Goal: Transaction & Acquisition: Purchase product/service

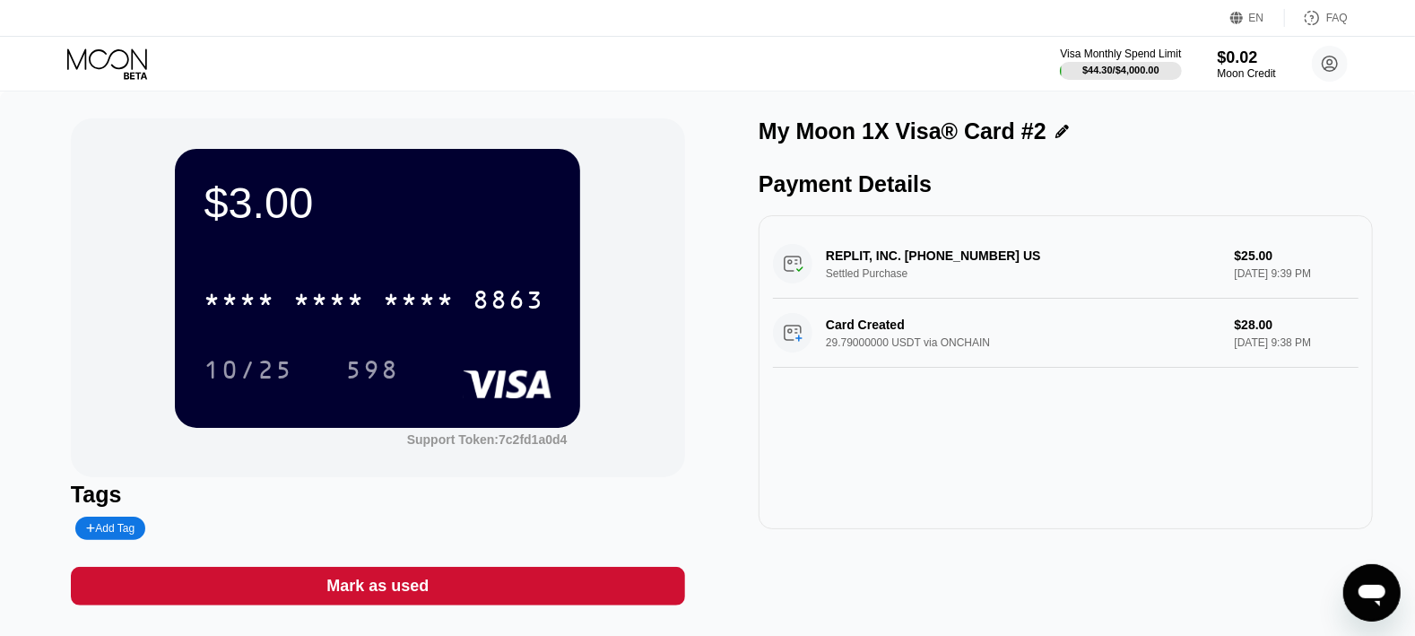
click at [128, 56] on icon at bounding box center [107, 58] width 80 height 21
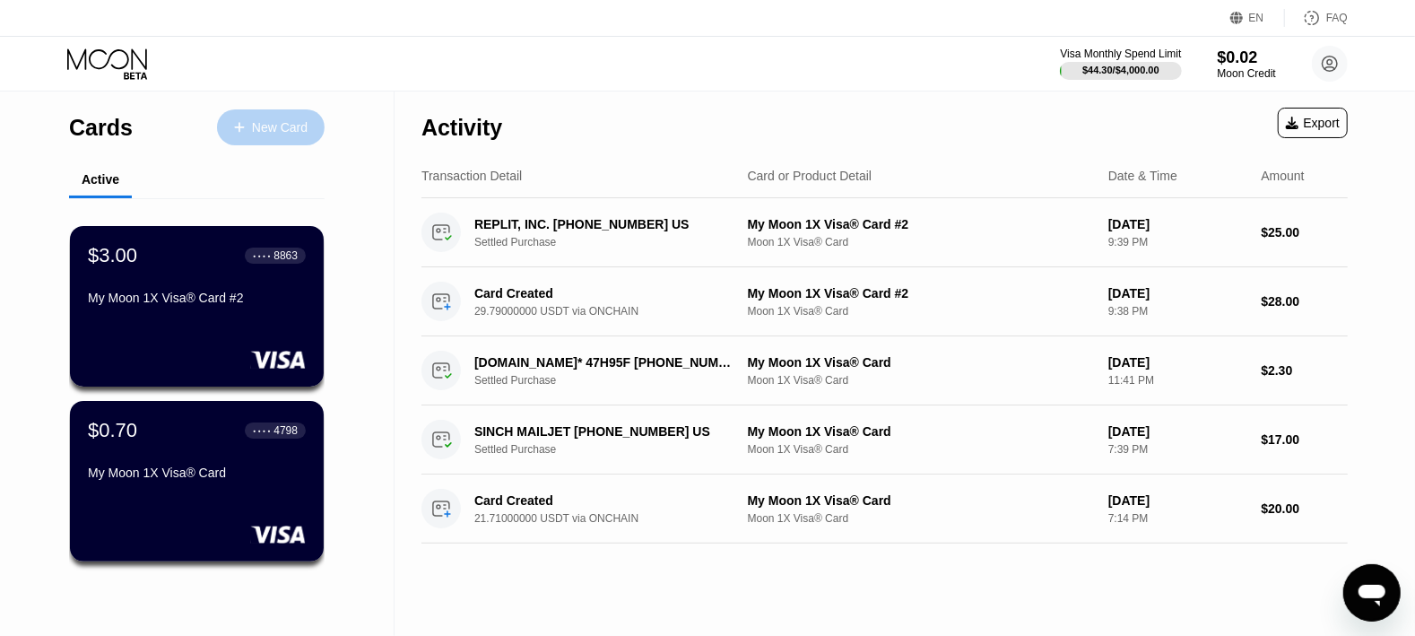
click at [268, 128] on div "New Card" at bounding box center [280, 127] width 56 height 15
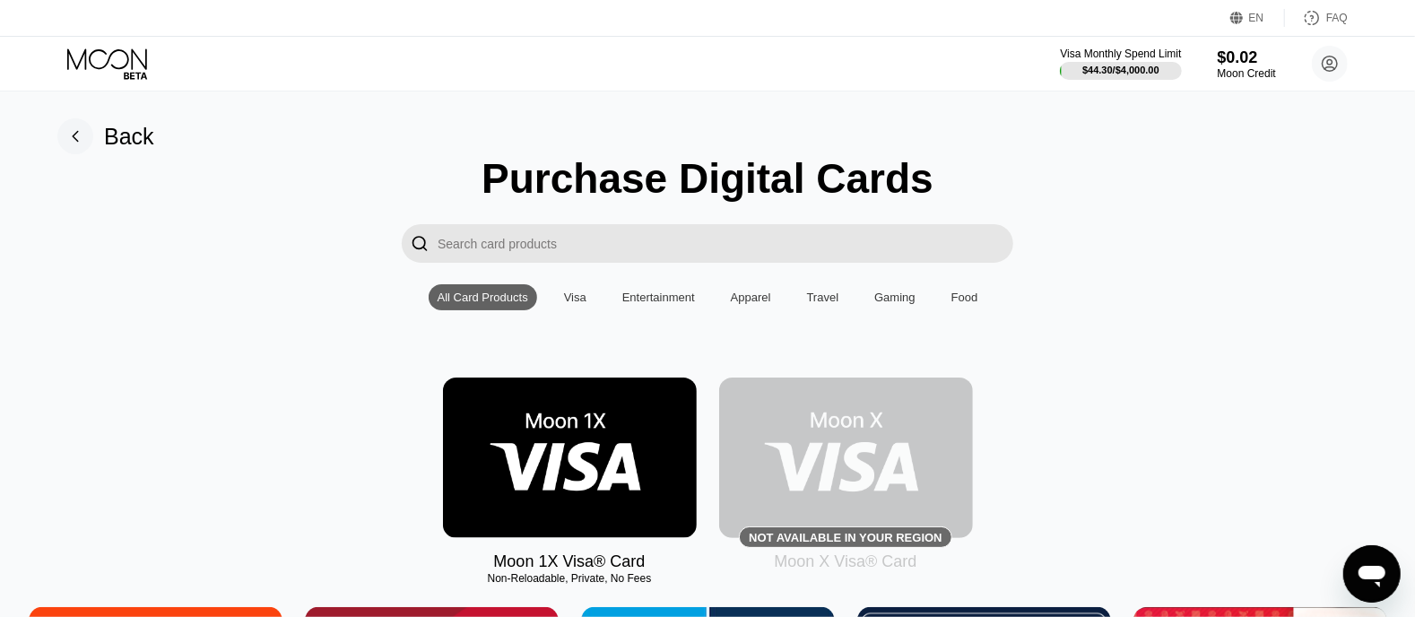
click at [541, 465] on img at bounding box center [570, 457] width 254 height 160
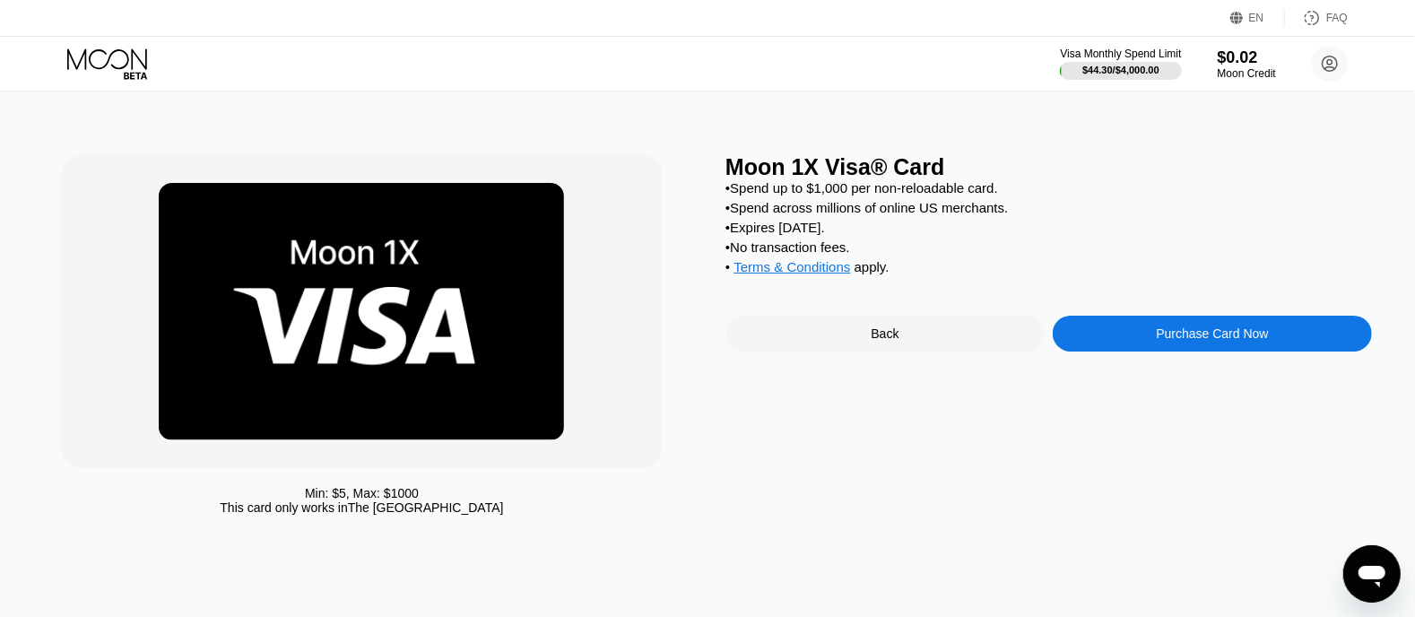
click at [1143, 351] on div "Purchase Card Now" at bounding box center [1211, 334] width 319 height 36
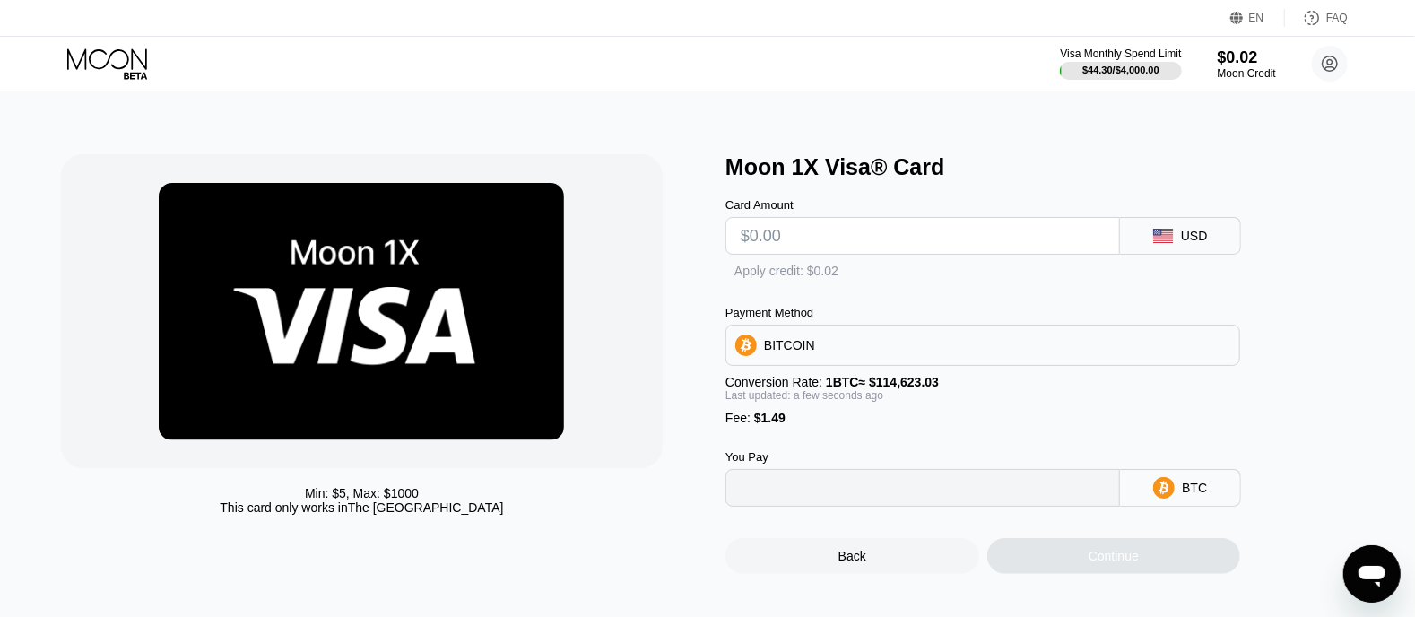
type input "0"
click at [828, 241] on input "text" at bounding box center [923, 236] width 364 height 36
type input "$2"
type input "0.00003045"
type input "$25"
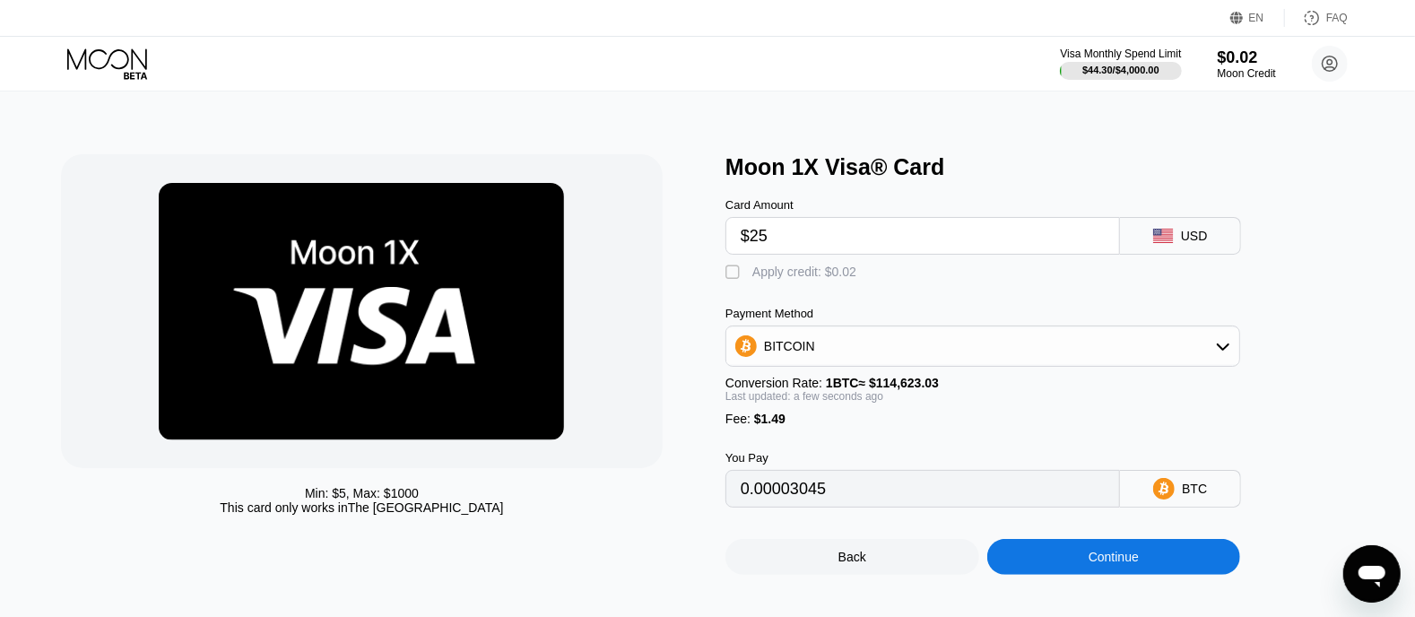
type input "0.00023111"
type input "$25"
click at [869, 361] on div "BITCOIN" at bounding box center [982, 346] width 513 height 36
click at [827, 442] on span "USDT on TRON" at bounding box center [813, 435] width 91 height 14
type input "26.76"
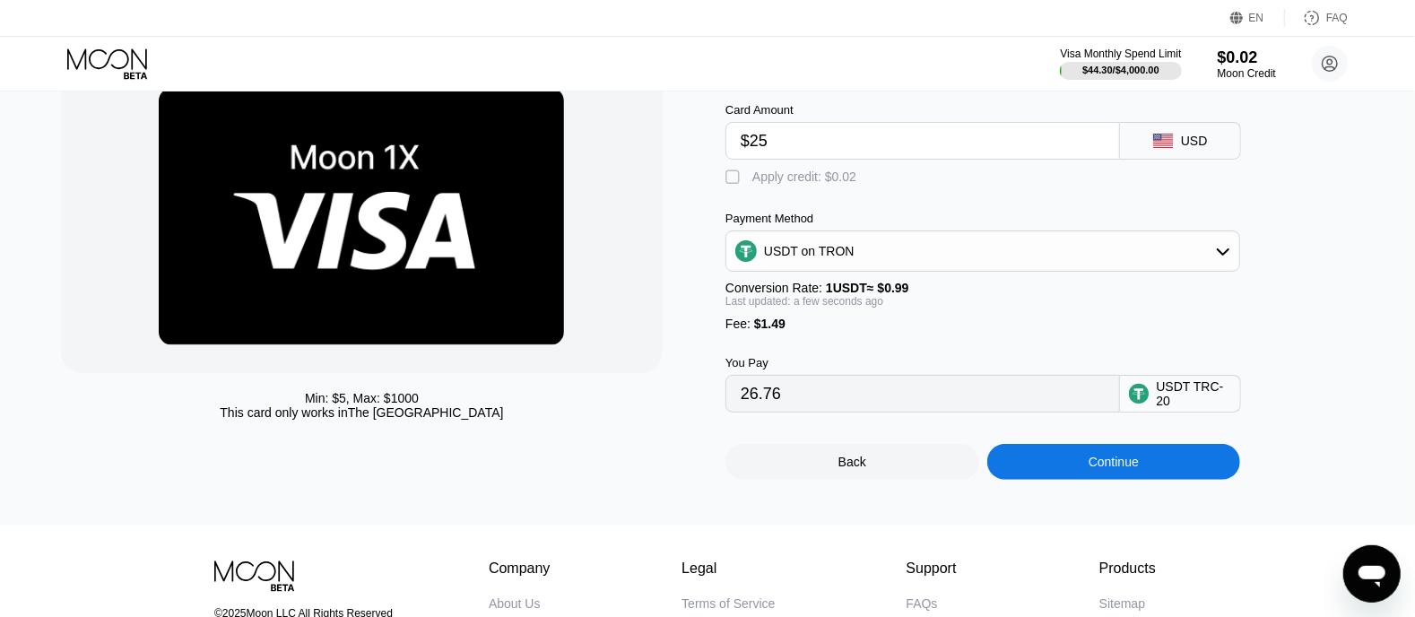
scroll to position [100, 0]
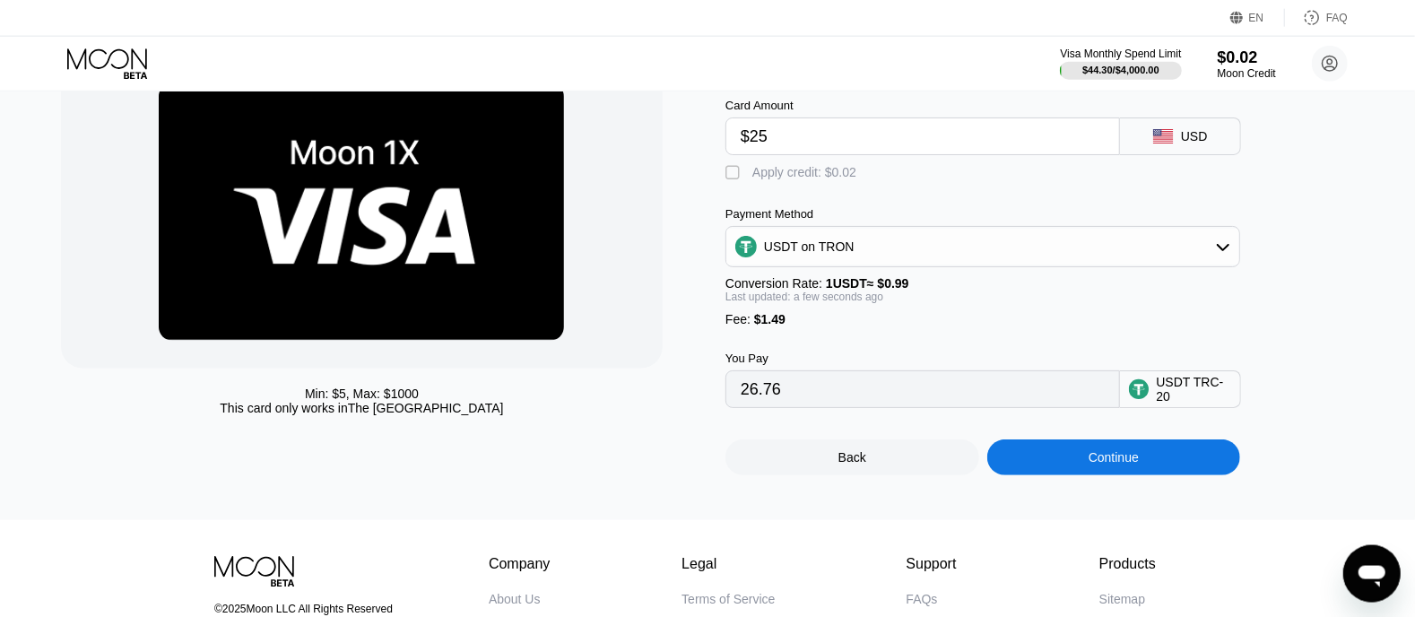
click at [1036, 475] on div "Continue" at bounding box center [1114, 457] width 254 height 36
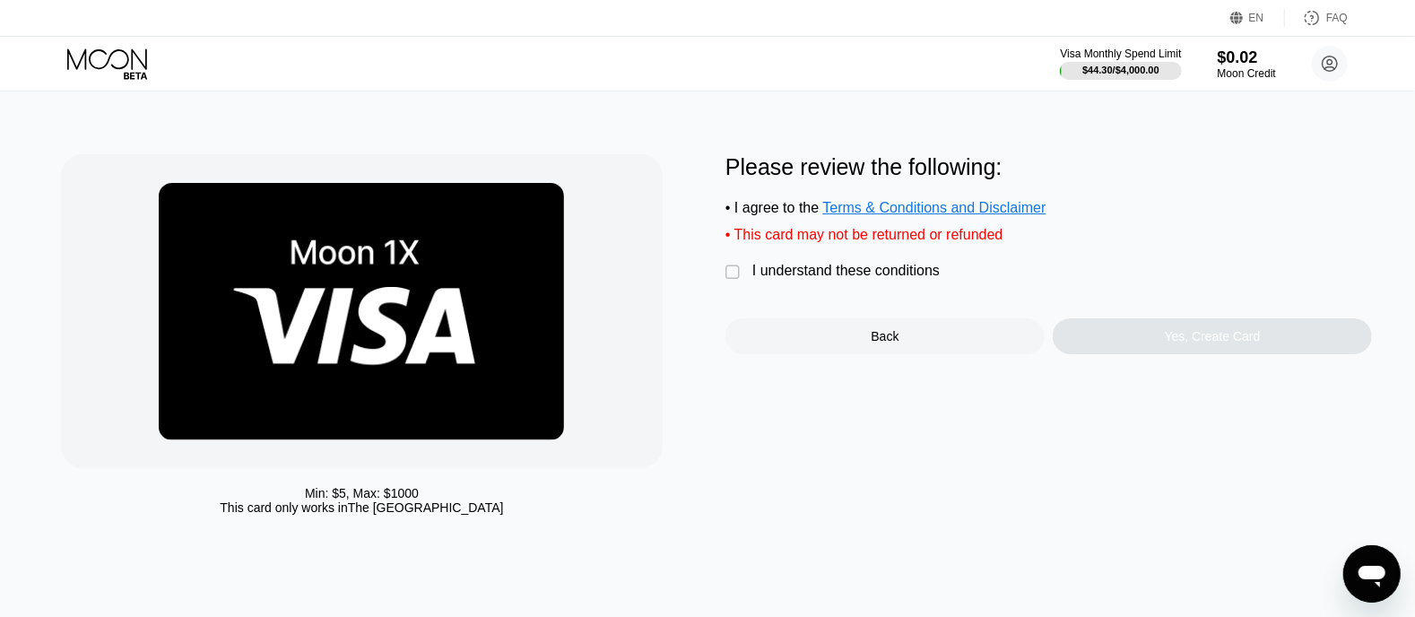
click at [742, 278] on div "" at bounding box center [734, 273] width 18 height 18
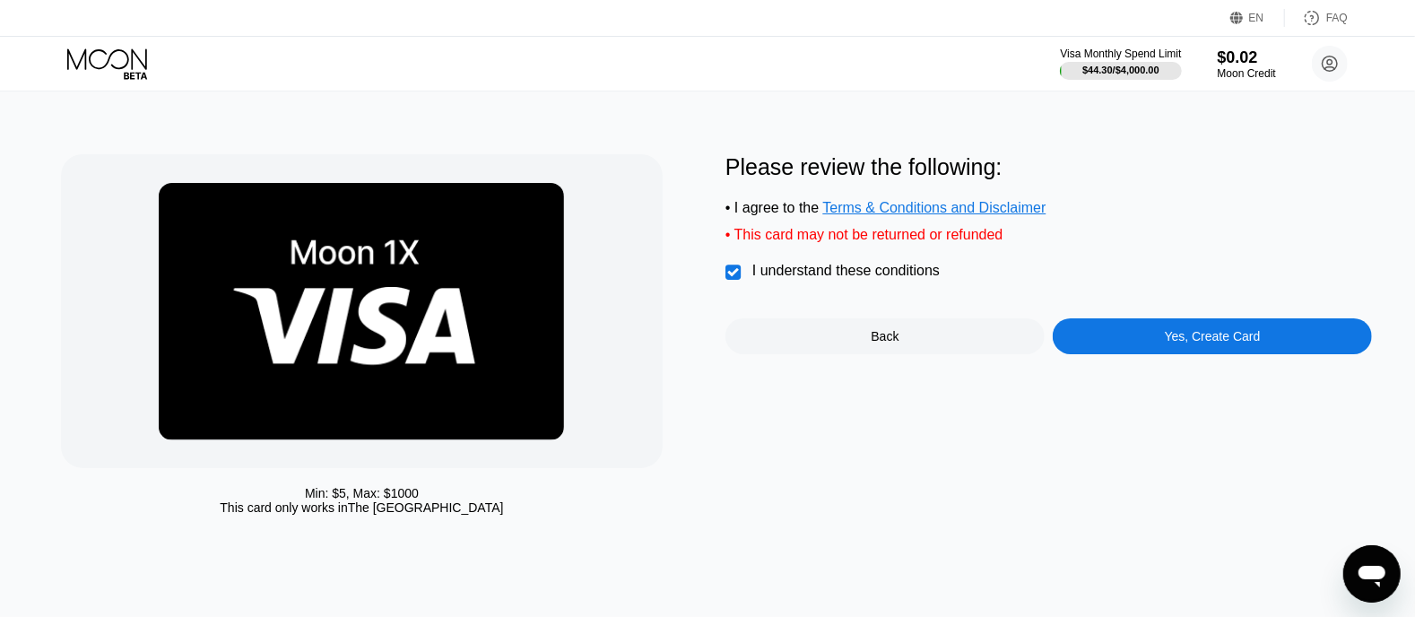
click at [1169, 343] on div "Yes, Create Card" at bounding box center [1213, 336] width 96 height 14
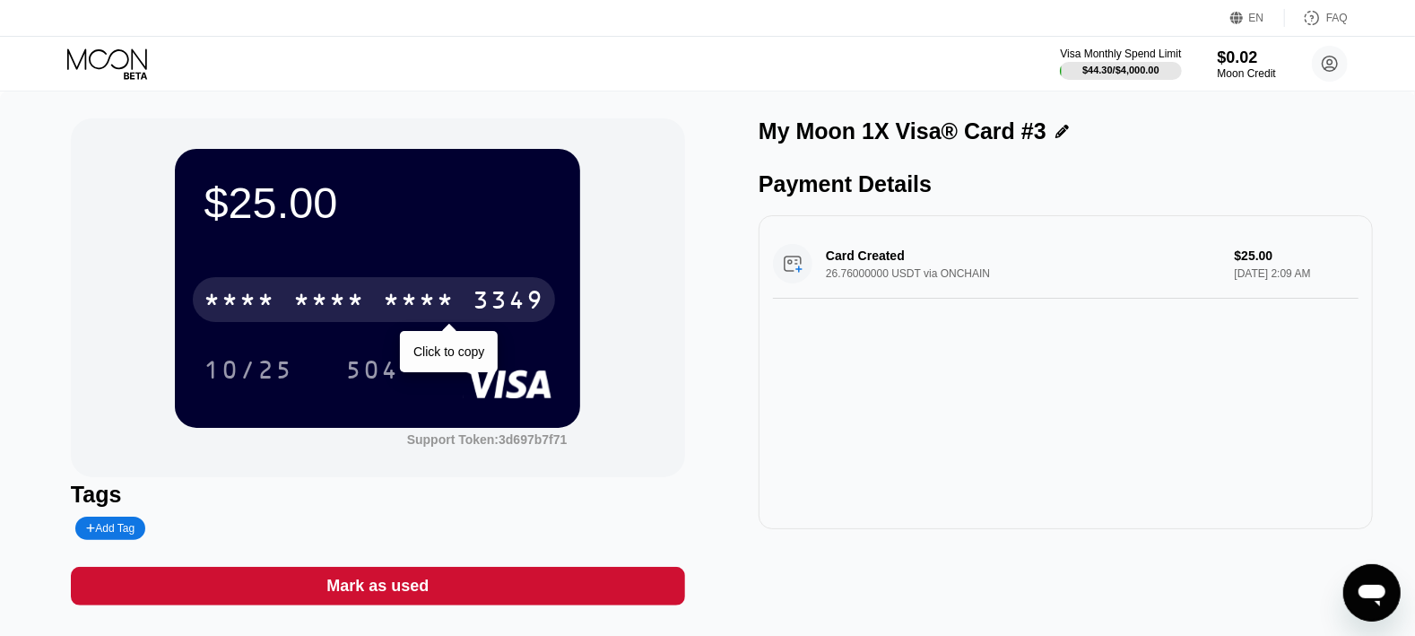
click at [384, 302] on div "* * * *" at bounding box center [419, 302] width 72 height 29
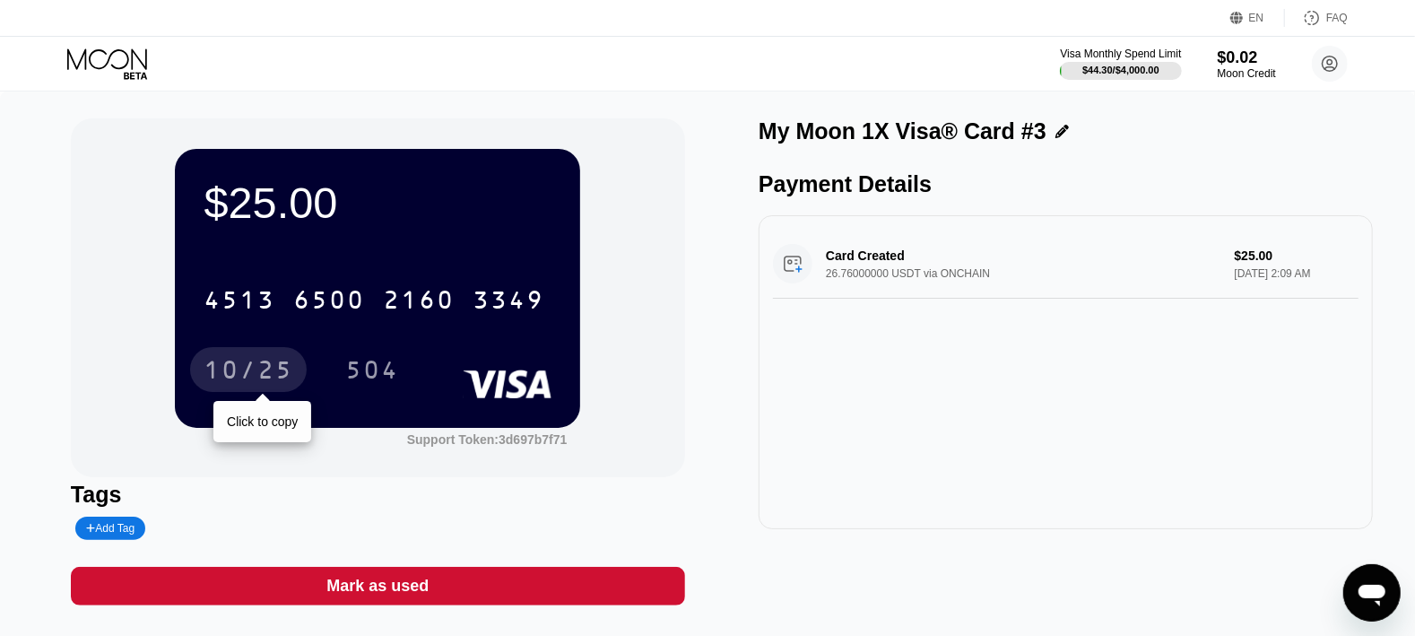
click at [265, 380] on div "10/25" at bounding box center [249, 372] width 90 height 29
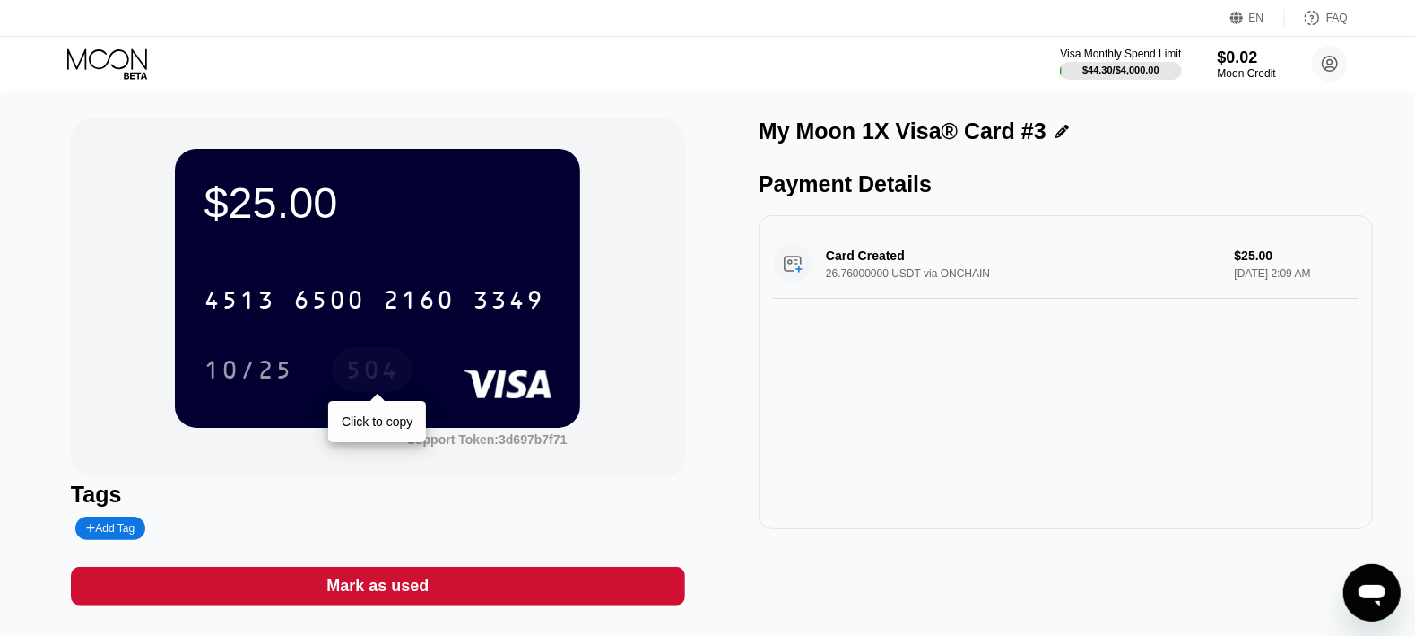
click at [354, 367] on div "504" at bounding box center [372, 372] width 54 height 29
